Goal: Transaction & Acquisition: Purchase product/service

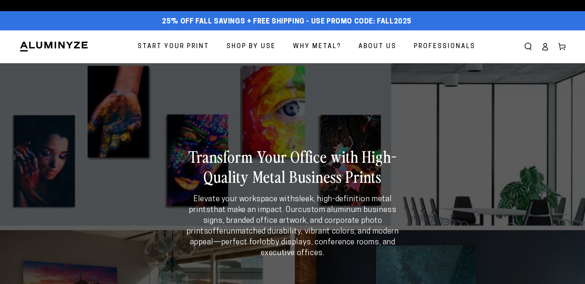
select select "**********"
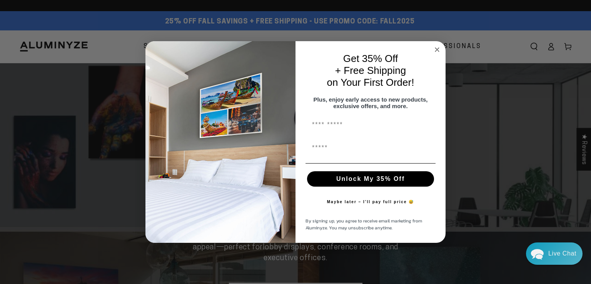
click at [437, 48] on icon "Close dialog" at bounding box center [437, 50] width 4 height 4
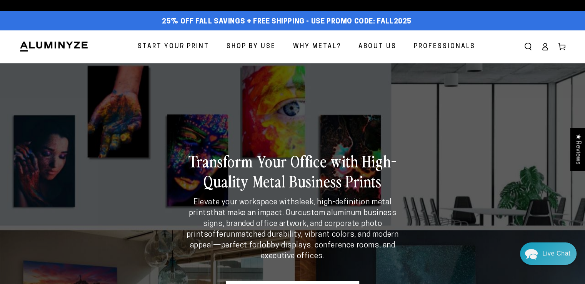
click at [548, 45] on icon at bounding box center [546, 47] width 8 height 8
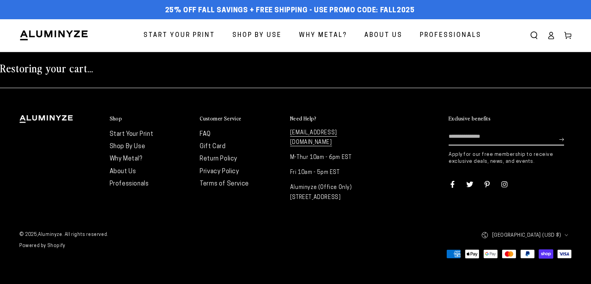
click at [193, 40] on span "Start Your Print" at bounding box center [180, 35] width 72 height 11
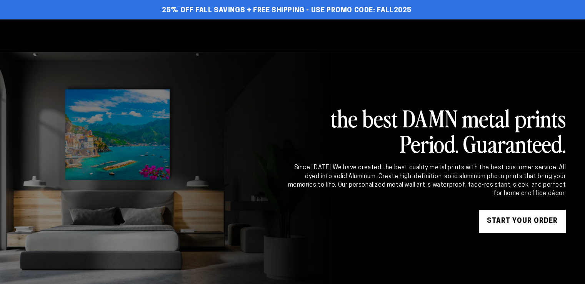
click at [514, 221] on link "START YOUR Order" at bounding box center [522, 221] width 87 height 23
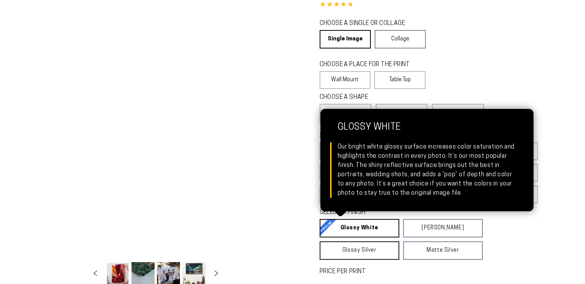
scroll to position [154, 0]
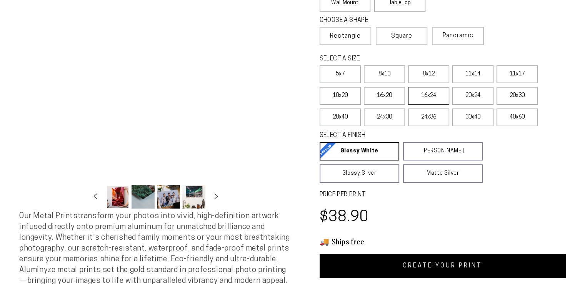
click at [436, 98] on label "16x24" at bounding box center [428, 96] width 41 height 18
click at [446, 266] on link "CREATE YOUR PRINT" at bounding box center [443, 266] width 247 height 24
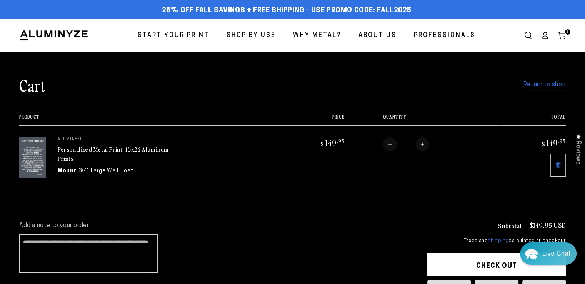
click at [468, 266] on button "Check out" at bounding box center [497, 264] width 139 height 23
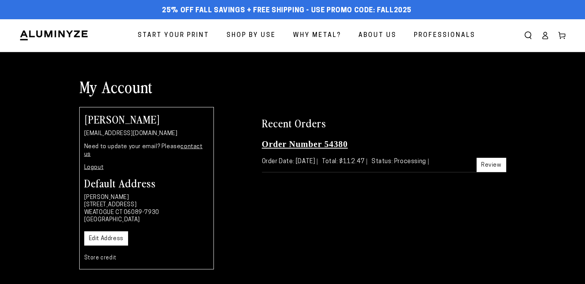
click at [333, 144] on link "Order Number 54380" at bounding box center [305, 144] width 86 height 10
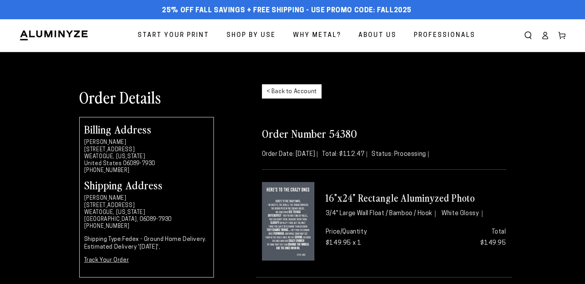
click at [342, 137] on h2 "Order Number 54380" at bounding box center [384, 133] width 244 height 14
copy h2 "54380"
select select "**********"
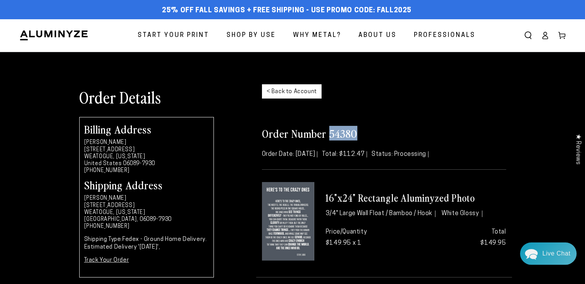
click at [545, 37] on icon at bounding box center [546, 36] width 8 height 8
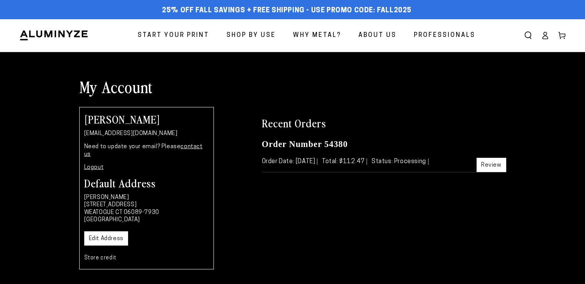
click at [151, 130] on p "[EMAIL_ADDRESS][DOMAIN_NAME]" at bounding box center [146, 134] width 125 height 8
copy div "[EMAIL_ADDRESS][DOMAIN_NAME]"
